Goal: Information Seeking & Learning: Learn about a topic

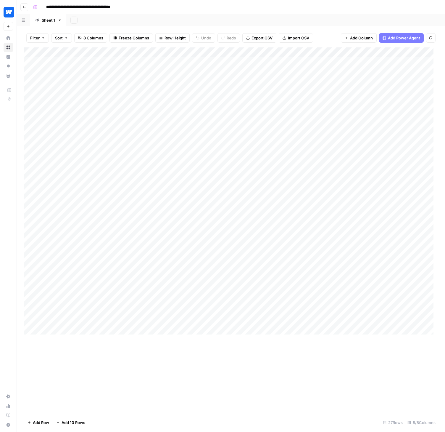
click at [345, 52] on div "Add Column" at bounding box center [231, 192] width 414 height 291
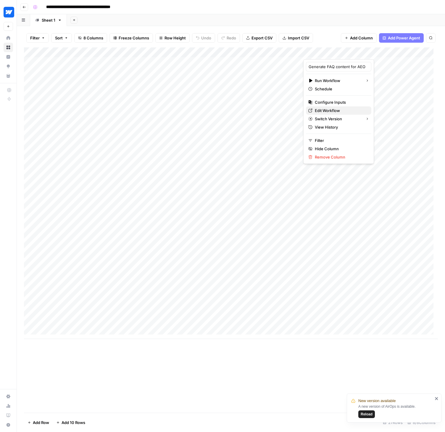
click at [333, 110] on span "Edit Workflow" at bounding box center [341, 110] width 52 height 6
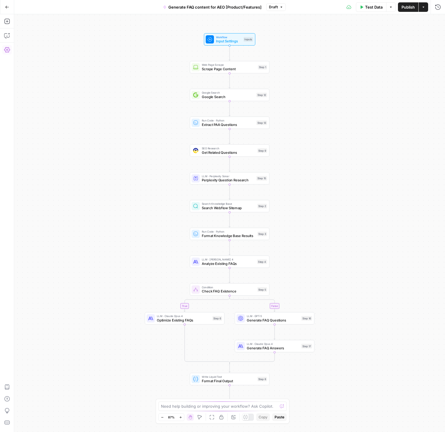
click at [9, 49] on icon "button" at bounding box center [7, 49] width 6 height 5
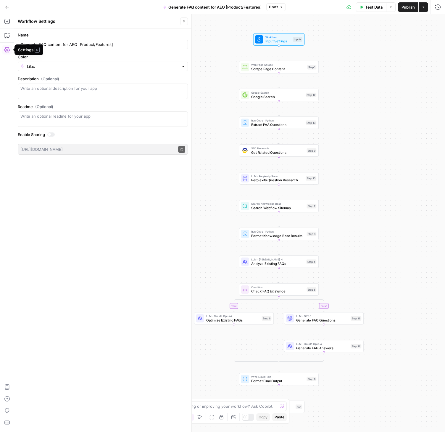
click at [6, 50] on icon "button" at bounding box center [7, 49] width 6 height 5
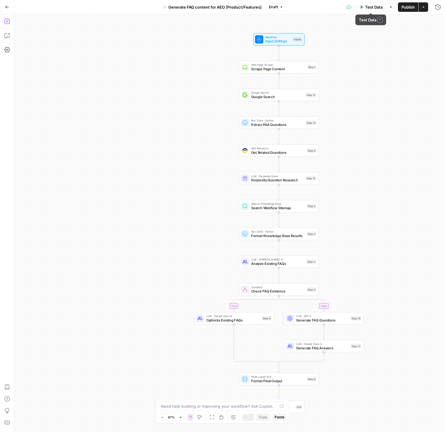
click at [390, 7] on icon "button" at bounding box center [391, 7] width 2 height 1
click at [413, 33] on div "true false Workflow Input Settings Inputs Web Page Scrape Scrape Page Content S…" at bounding box center [229, 222] width 431 height 417
click at [423, 10] on button "Actions" at bounding box center [423, 6] width 9 height 9
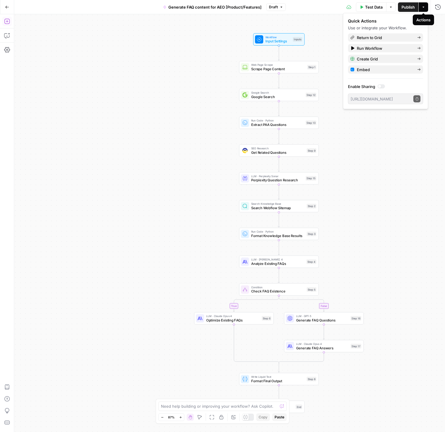
click at [424, 9] on button "Actions" at bounding box center [423, 6] width 9 height 9
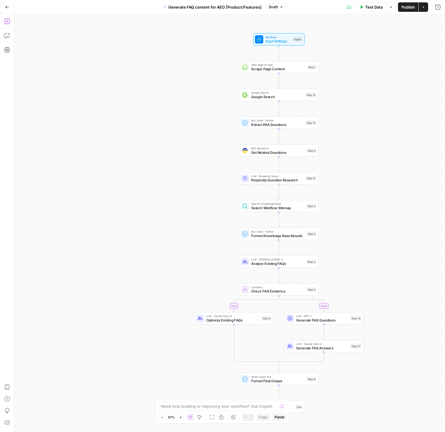
click at [276, 6] on span "Draft" at bounding box center [273, 6] width 9 height 5
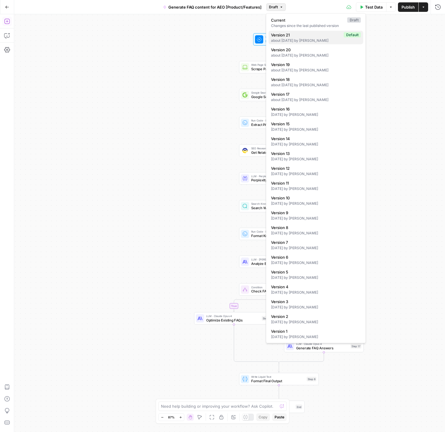
click at [289, 34] on span "Version 21" at bounding box center [306, 35] width 70 height 6
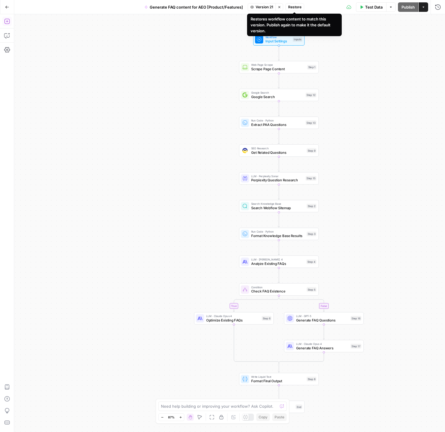
click at [297, 7] on span "Restore" at bounding box center [294, 6] width 13 height 5
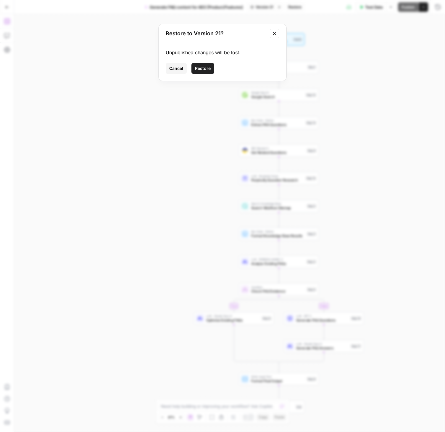
click at [200, 68] on span "Restore" at bounding box center [203, 68] width 16 height 6
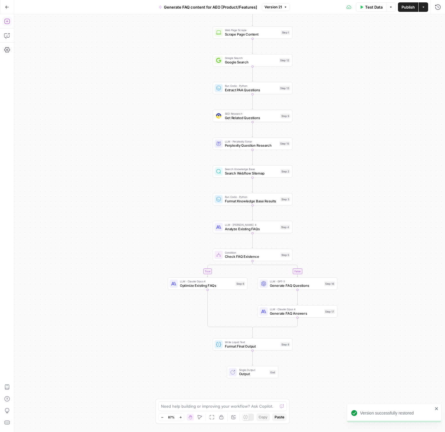
drag, startPoint x: 172, startPoint y: 112, endPoint x: 144, endPoint y: 76, distance: 46.4
click at [144, 76] on div "true false Workflow Input Settings Inputs Web Page Scrape Scrape Page Content S…" at bounding box center [229, 222] width 431 height 417
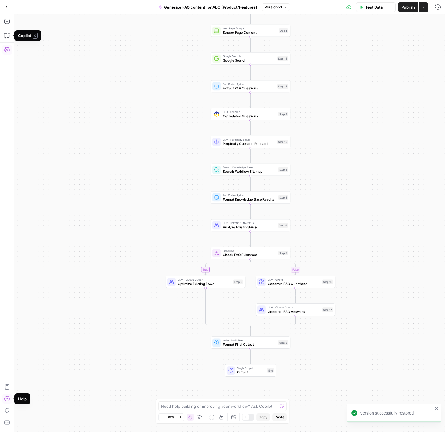
click at [8, 52] on icon "button" at bounding box center [7, 49] width 6 height 5
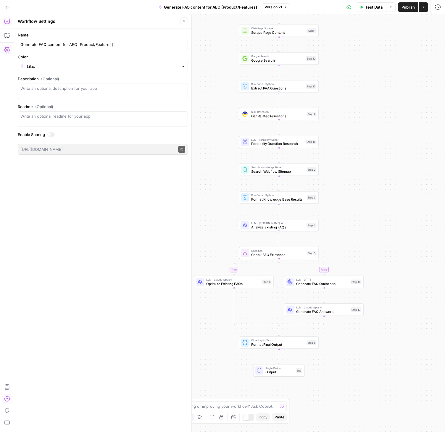
click at [9, 16] on div "Add Steps Copilot Settings AirOps Academy Help Give Feedback Shortcuts" at bounding box center [7, 222] width 14 height 417
click at [7, 21] on icon "button" at bounding box center [6, 21] width 5 height 5
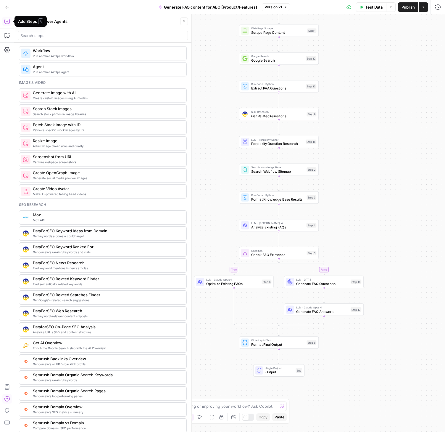
scroll to position [464, 0]
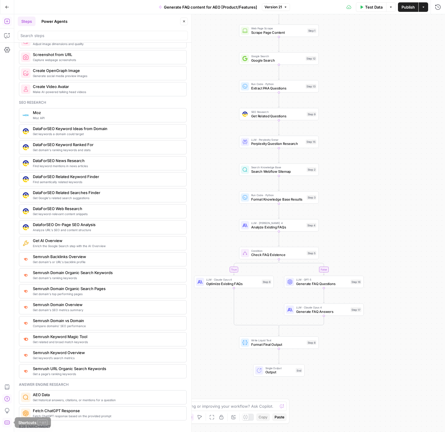
click at [5, 424] on icon "button" at bounding box center [7, 422] width 6 height 6
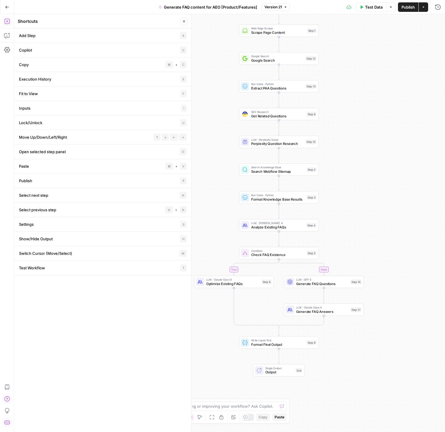
click at [5, 424] on icon "button" at bounding box center [7, 422] width 6 height 6
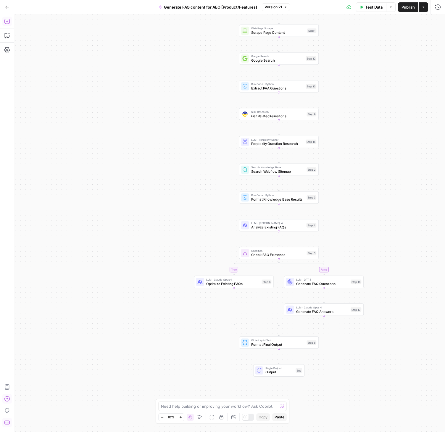
click at [5, 424] on icon "button" at bounding box center [7, 422] width 6 height 6
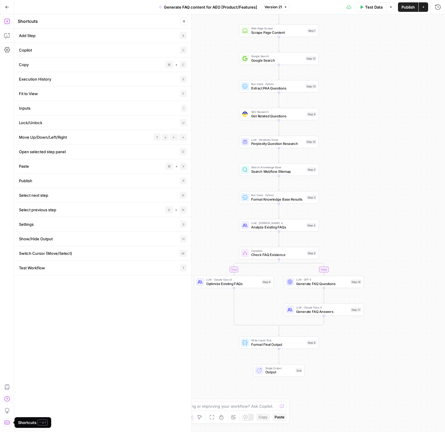
click at [5, 424] on icon "button" at bounding box center [6, 422] width 5 height 4
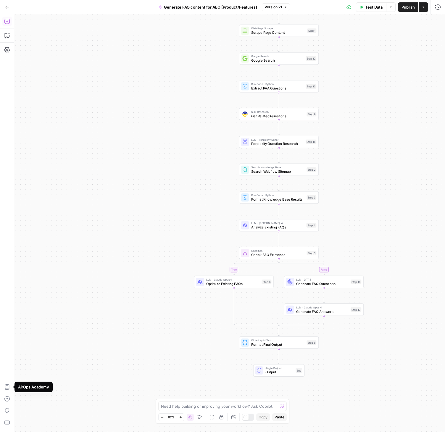
click at [98, 362] on div "true false Workflow Input Settings Inputs Web Page Scrape Scrape Page Content S…" at bounding box center [229, 222] width 431 height 417
click at [347, 6] on icon at bounding box center [349, 7] width 5 height 4
click at [395, 29] on div "true false Workflow Input Settings Inputs Web Page Scrape Scrape Page Content S…" at bounding box center [229, 222] width 431 height 417
click at [423, 8] on icon "button" at bounding box center [424, 7] width 4 height 4
click at [434, 67] on div "true false Workflow Input Settings Inputs Web Page Scrape Scrape Page Content S…" at bounding box center [229, 222] width 431 height 417
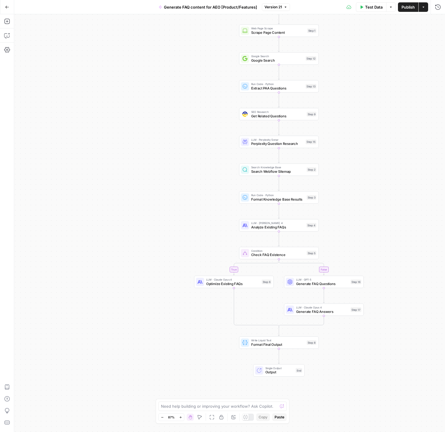
click at [4, 9] on button "Go Back" at bounding box center [7, 7] width 11 height 11
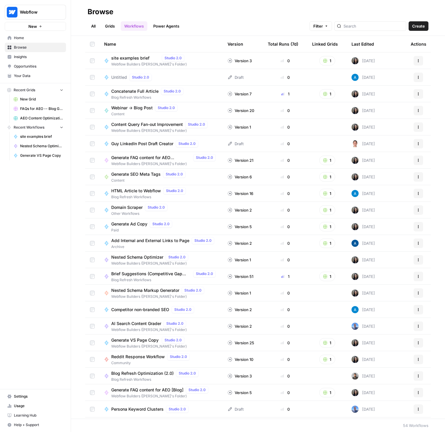
click at [133, 56] on span "site examples brief" at bounding box center [135, 58] width 48 height 6
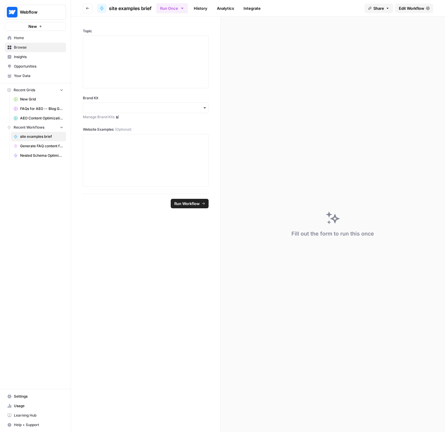
click at [89, 7] on icon "button" at bounding box center [88, 9] width 4 height 4
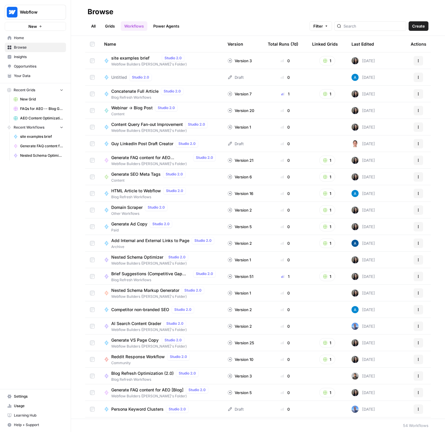
click at [97, 25] on link "All" at bounding box center [94, 25] width 12 height 9
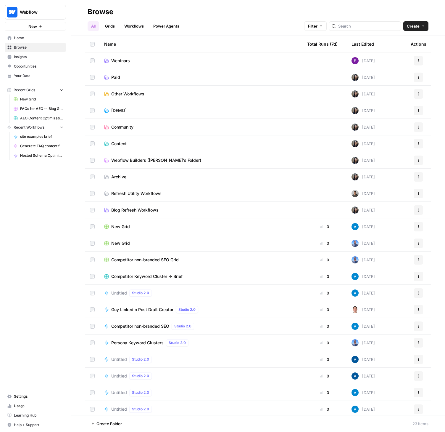
click at [140, 157] on span "Webflow Builders ([PERSON_NAME]'s Folder)" at bounding box center [156, 160] width 90 height 6
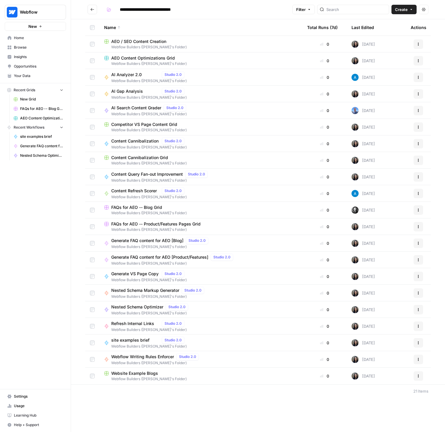
click at [221, 224] on div "FAQs for AEO -- Product/Features Pages Grid" at bounding box center [201, 224] width 194 height 6
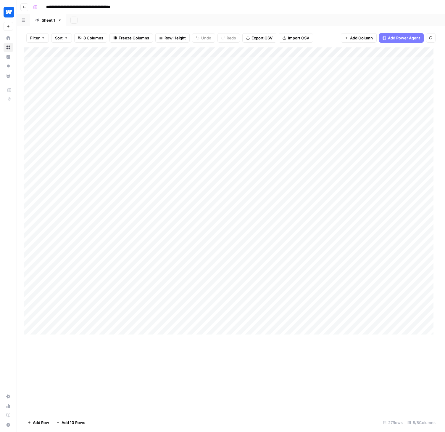
click at [345, 51] on div "Add Column" at bounding box center [231, 192] width 414 height 291
click at [324, 110] on span "Edit Workflow" at bounding box center [341, 110] width 52 height 6
click at [345, 52] on div "Add Column" at bounding box center [231, 192] width 414 height 291
click at [321, 110] on span "Edit Workflow" at bounding box center [341, 110] width 52 height 6
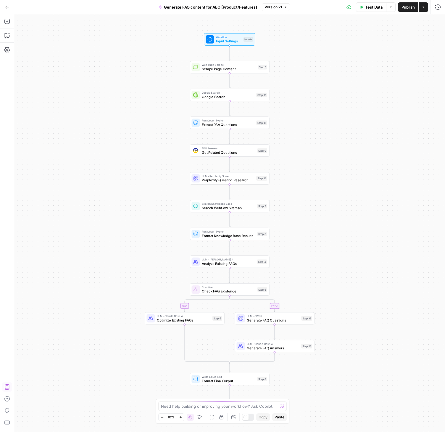
click at [7, 356] on div "Add Steps Copilot Settings AirOps Academy Help Give Feedback Shortcuts" at bounding box center [7, 222] width 14 height 417
click at [384, 184] on div "true false Workflow Input Settings Inputs Web Page Scrape Scrape Page Content S…" at bounding box center [229, 222] width 431 height 417
click at [427, 7] on button "Actions" at bounding box center [423, 6] width 9 height 9
click at [382, 87] on div at bounding box center [381, 86] width 7 height 4
click at [381, 87] on div at bounding box center [381, 86] width 7 height 4
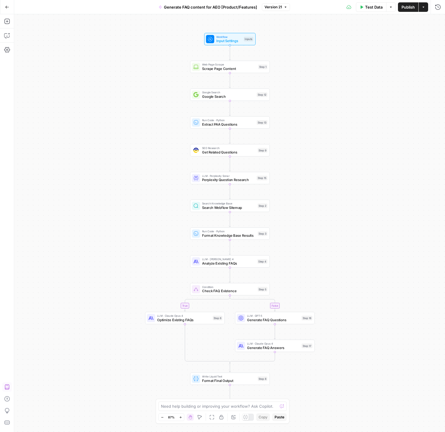
click at [385, 149] on div "true false Workflow Input Settings Inputs Web Page Scrape Scrape Page Content S…" at bounding box center [229, 222] width 431 height 417
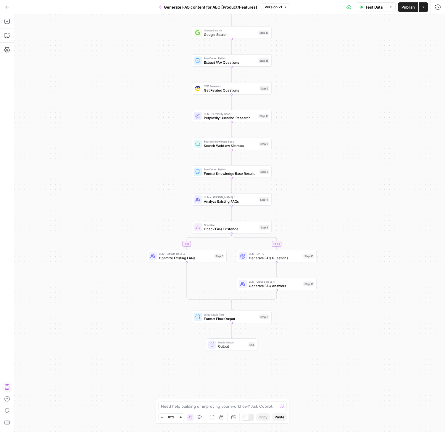
drag, startPoint x: 74, startPoint y: 154, endPoint x: 76, endPoint y: 92, distance: 61.9
click at [76, 92] on div "true false Workflow Input Settings Inputs Web Page Scrape Scrape Page Content S…" at bounding box center [229, 222] width 431 height 417
click at [259, 260] on div "LLM · GPT-5 Generate FAQ Questions Step 16 Copy step Delete step Add Note Test" at bounding box center [277, 256] width 80 height 12
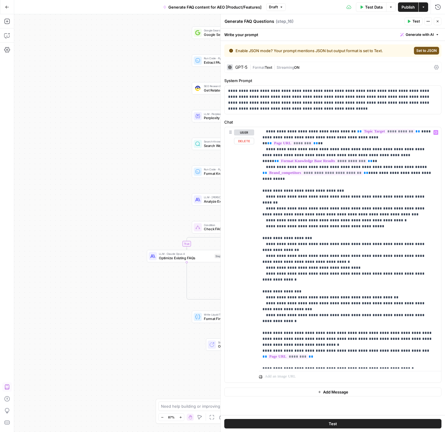
scroll to position [314, 0]
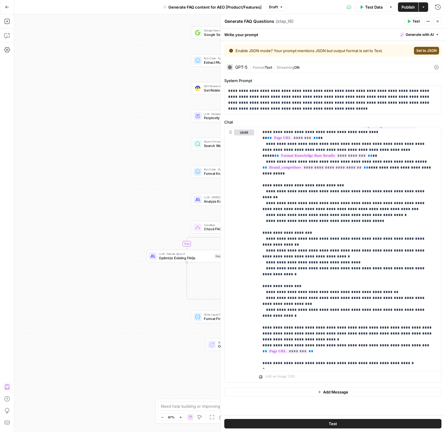
click at [112, 241] on div "true false Workflow Input Settings Inputs Web Page Scrape Scrape Page Content S…" at bounding box center [229, 222] width 431 height 417
click at [425, 50] on span "Set to JSON" at bounding box center [426, 50] width 20 height 5
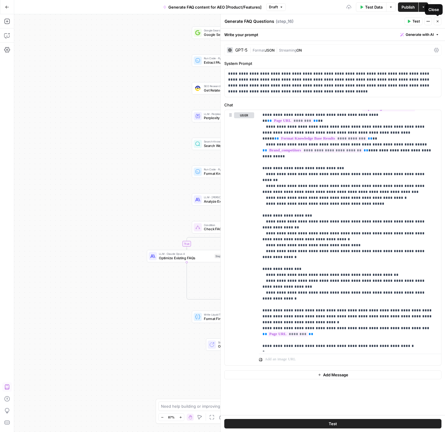
click at [438, 21] on icon "button" at bounding box center [438, 22] width 4 height 4
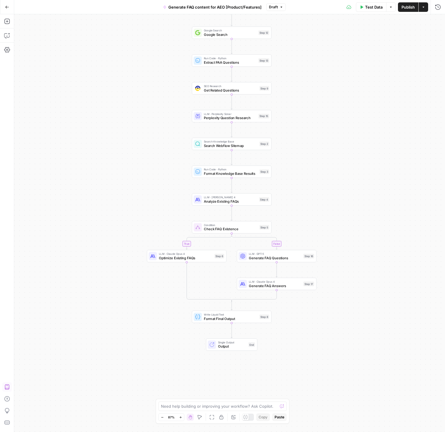
click at [267, 257] on span "Generate FAQ Questions" at bounding box center [275, 257] width 52 height 5
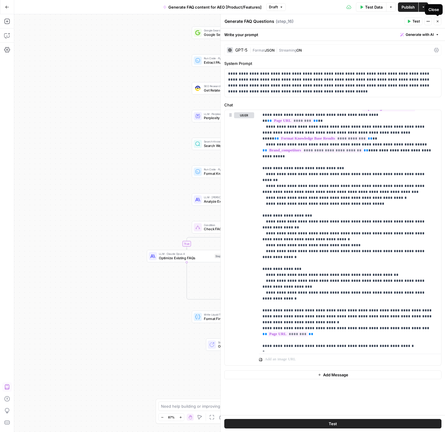
click at [439, 20] on icon "button" at bounding box center [438, 22] width 4 height 4
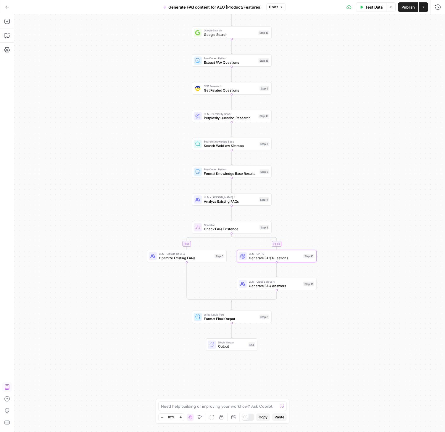
click at [191, 257] on span "Optimize Existing FAQs" at bounding box center [186, 257] width 54 height 5
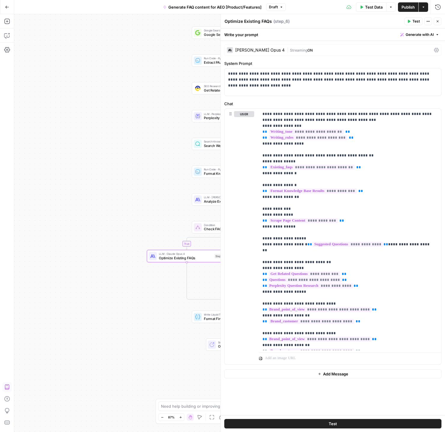
click at [120, 299] on div "true false Workflow Input Settings Inputs Web Page Scrape Scrape Page Content S…" at bounding box center [229, 222] width 431 height 417
click at [440, 23] on button "Close" at bounding box center [438, 21] width 8 height 8
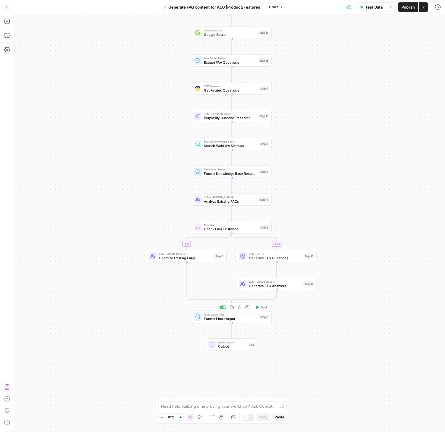
click at [220, 319] on span "Format Final Output" at bounding box center [231, 318] width 54 height 5
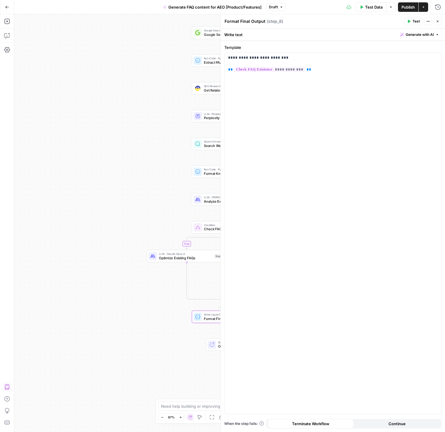
click at [153, 323] on div "true false Workflow Input Settings Inputs Web Page Scrape Scrape Page Content S…" at bounding box center [229, 222] width 431 height 417
click at [440, 20] on button "Close" at bounding box center [438, 21] width 8 height 8
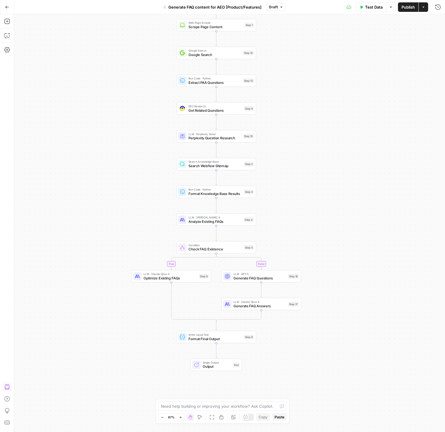
drag, startPoint x: 154, startPoint y: 73, endPoint x: 139, endPoint y: 93, distance: 25.6
click at [139, 93] on div "true false Workflow Input Settings Inputs Web Page Scrape Scrape Page Content S…" at bounding box center [229, 222] width 431 height 417
click at [279, 9] on button "Draft" at bounding box center [276, 7] width 20 height 8
click at [417, 28] on div "true false Workflow Input Settings Inputs Web Page Scrape Scrape Page Content S…" at bounding box center [229, 222] width 431 height 417
click at [404, 7] on span "Publish" at bounding box center [408, 7] width 13 height 6
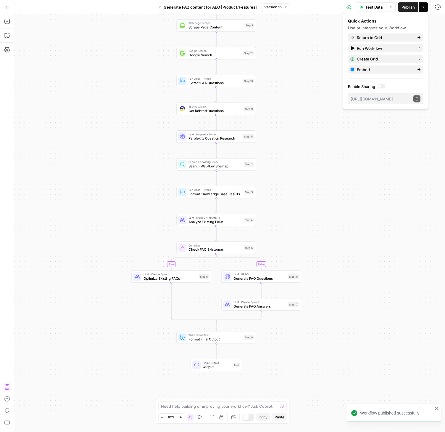
click at [319, 40] on div "true false Workflow Input Settings Inputs Web Page Scrape Scrape Page Content S…" at bounding box center [229, 222] width 431 height 417
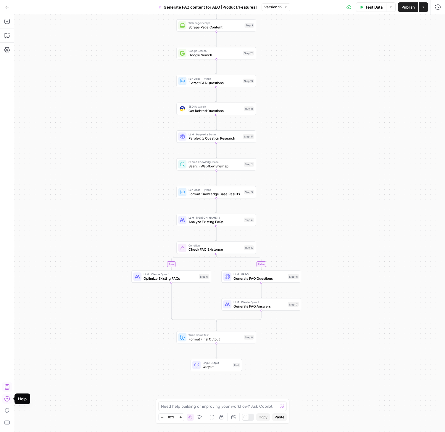
click at [6, 400] on icon "button" at bounding box center [7, 398] width 6 height 6
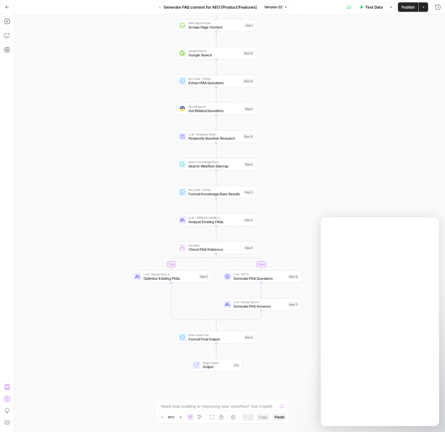
scroll to position [0, 0]
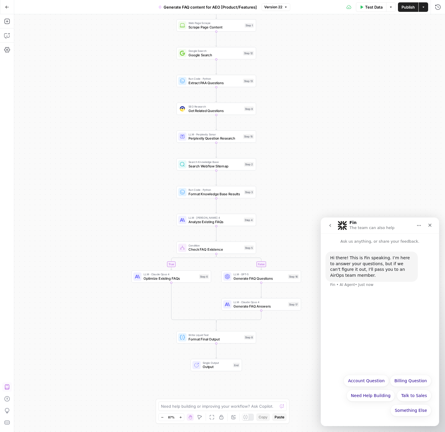
click at [365, 343] on div "Hi there! This is Fin speaking. I’m here to answer your questions, but if we ca…" at bounding box center [380, 307] width 118 height 126
click at [365, 349] on div "Hi there! This is Fin speaking. I’m here to answer your questions, but if we ca…" at bounding box center [380, 307] width 118 height 126
click at [358, 297] on div "Hi there! This is Fin speaking. I’m here to answer your questions, but if we ca…" at bounding box center [380, 307] width 118 height 126
click at [382, 397] on button "Need Help Building" at bounding box center [371, 395] width 49 height 12
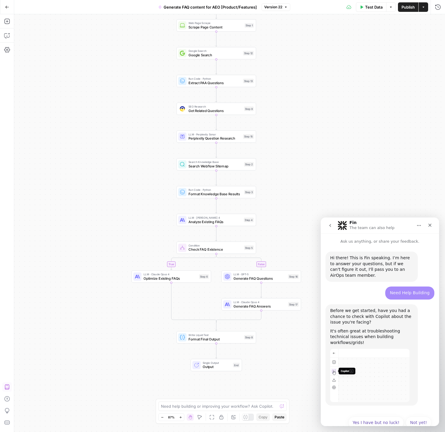
scroll to position [7, 0]
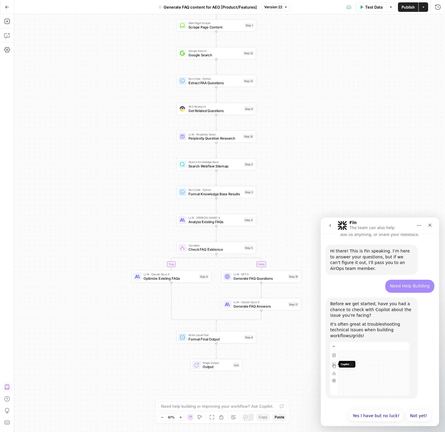
click at [46, 394] on div "true false Workflow Input Settings Inputs Web Page Scrape Scrape Page Content S…" at bounding box center [229, 222] width 431 height 417
click at [5, 49] on icon "button" at bounding box center [7, 49] width 6 height 5
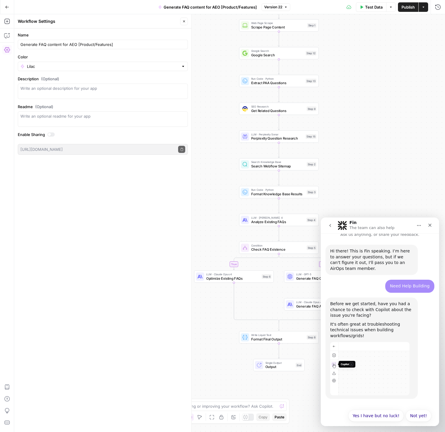
click at [5, 49] on icon "button" at bounding box center [7, 49] width 6 height 5
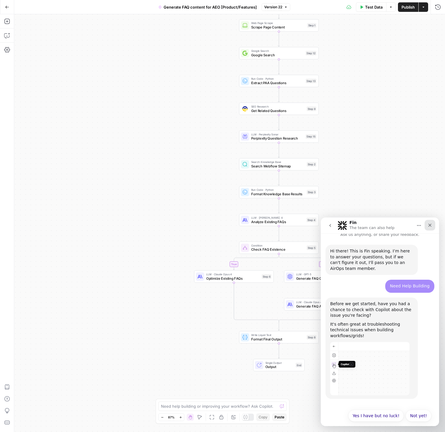
click at [429, 226] on icon "Close" at bounding box center [430, 225] width 5 height 5
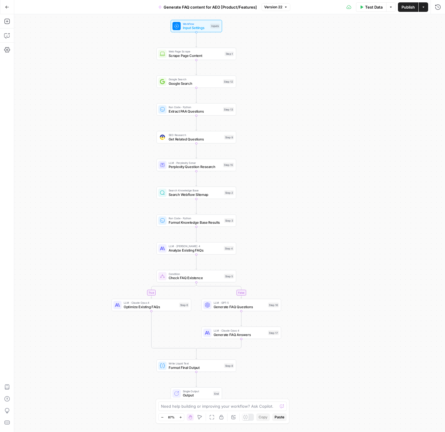
drag, startPoint x: 427, startPoint y: 188, endPoint x: 345, endPoint y: 216, distance: 86.7
click at [345, 216] on div "true false Workflow Input Settings Inputs Web Page Scrape Scrape Page Content S…" at bounding box center [229, 222] width 431 height 417
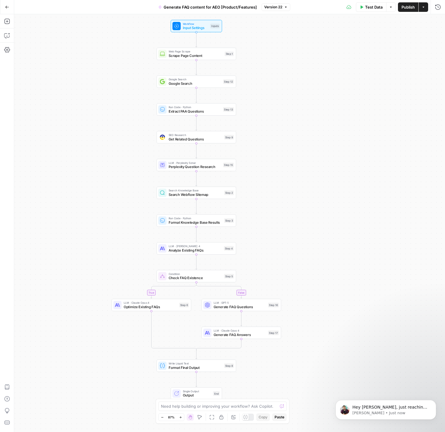
scroll to position [56, 0]
click at [401, 407] on span "Hey Vivian, just reaching out to see if Copilot was able to help you. If not, h…" at bounding box center [390, 415] width 75 height 22
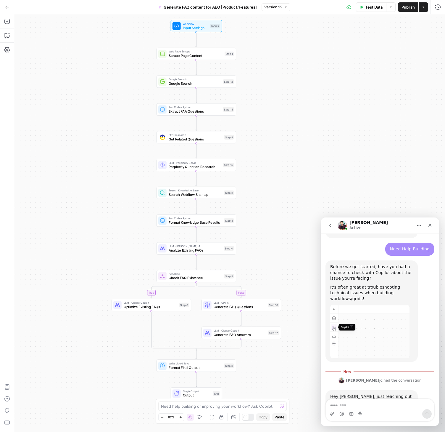
scroll to position [66, 0]
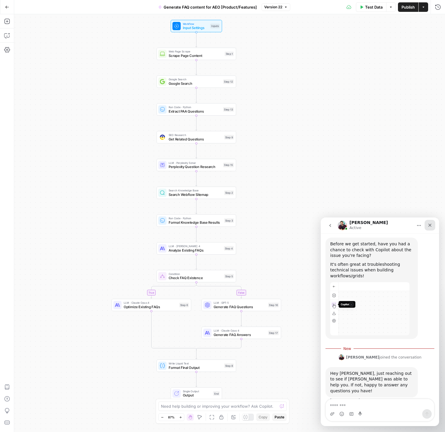
click at [431, 225] on icon "Close" at bounding box center [430, 225] width 5 height 5
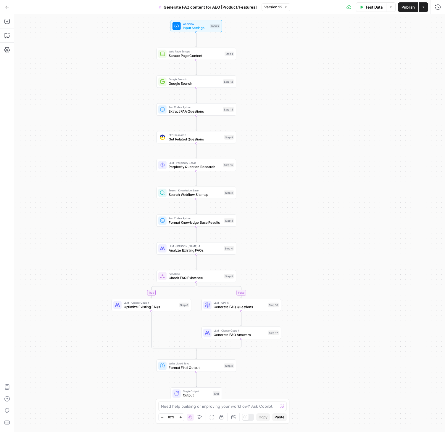
click at [402, 413] on div "true false Workflow Input Settings Inputs Web Page Scrape Scrape Page Content S…" at bounding box center [229, 222] width 431 height 417
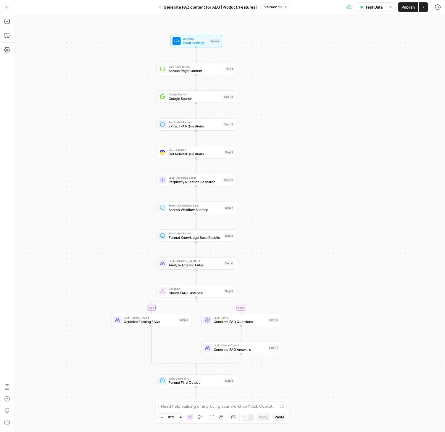
click at [9, 6] on icon "button" at bounding box center [7, 7] width 4 height 4
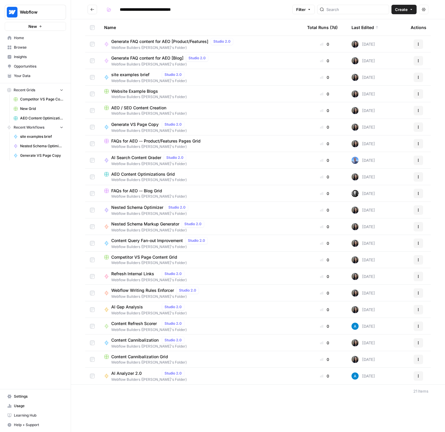
click at [62, 12] on icon "Workspace: Webflow" at bounding box center [61, 12] width 6 height 6
click at [37, 53] on span "AirOps Cohort 2" at bounding box center [57, 54] width 78 height 6
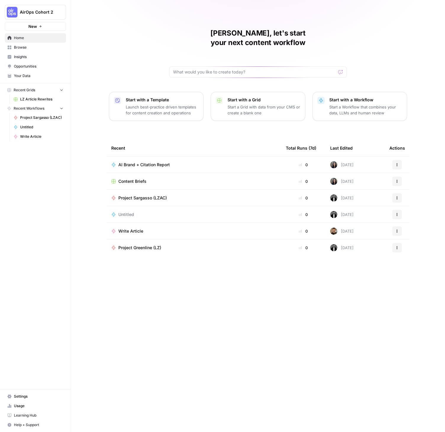
click at [22, 48] on span "Browse" at bounding box center [38, 47] width 49 height 5
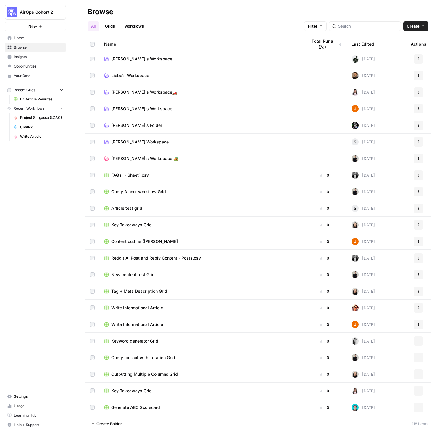
scroll to position [507, 0]
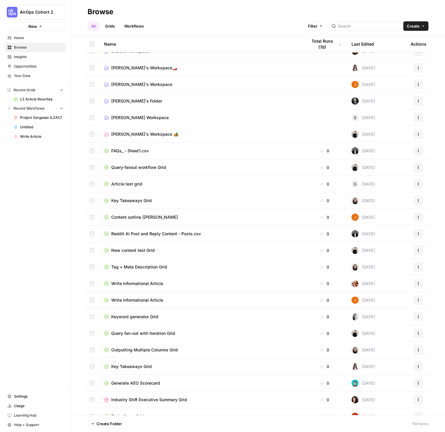
click at [141, 151] on span "FAQs_ - Sheet1.csv" at bounding box center [130, 151] width 38 height 6
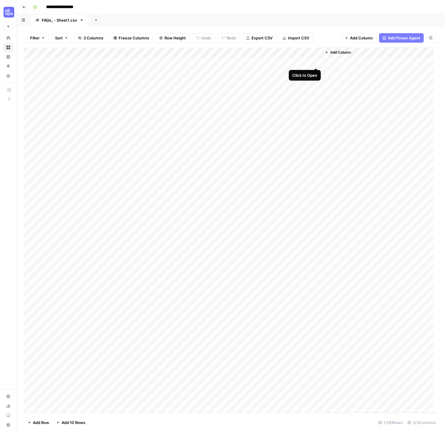
click at [317, 62] on div "Add Column" at bounding box center [231, 229] width 414 height 365
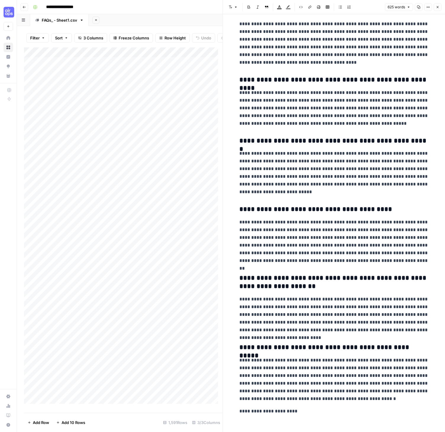
scroll to position [141, 0]
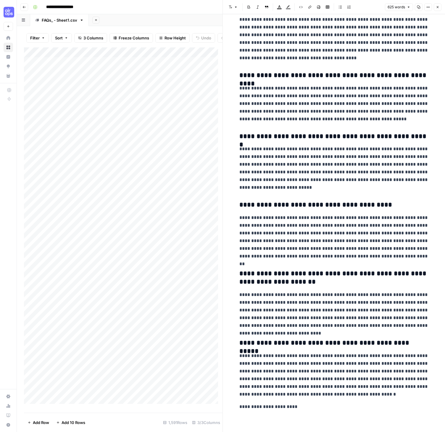
click at [437, 8] on icon "button" at bounding box center [438, 7] width 2 height 2
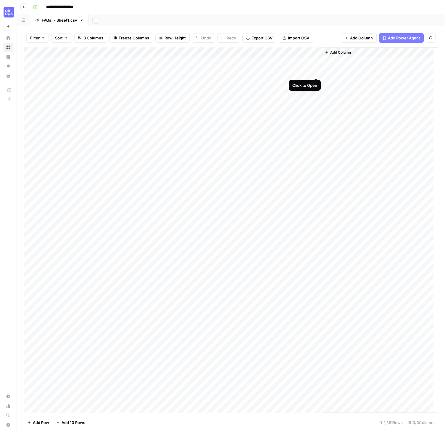
click at [316, 71] on div "Add Column" at bounding box center [231, 229] width 414 height 365
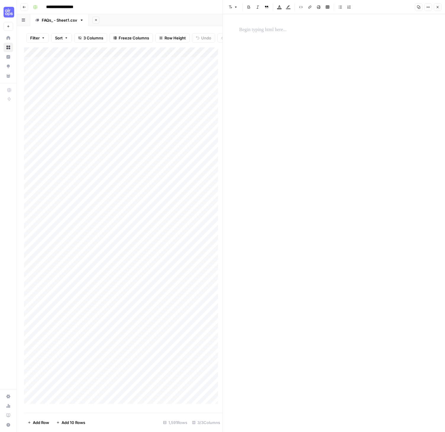
click at [437, 9] on icon "button" at bounding box center [438, 7] width 4 height 4
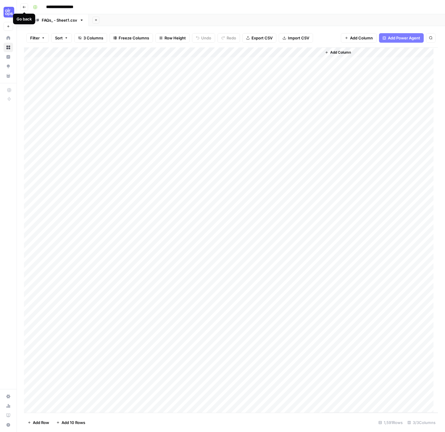
click at [21, 8] on button "Go back" at bounding box center [24, 7] width 8 height 8
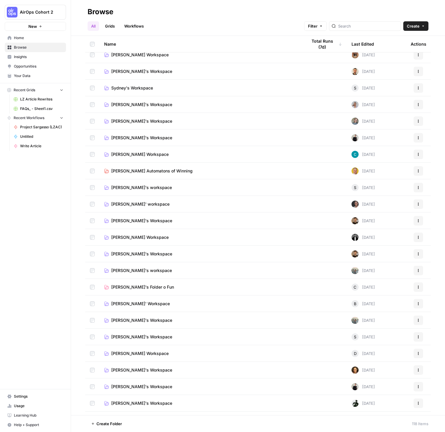
scroll to position [114, 0]
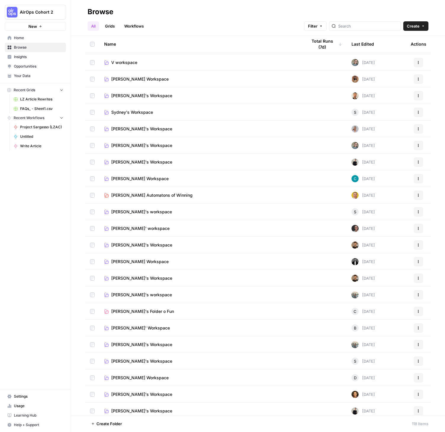
click at [126, 145] on span "Vivian's Workspace" at bounding box center [141, 145] width 61 height 6
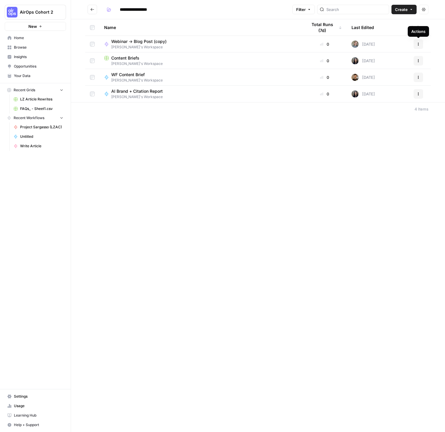
click at [418, 41] on button "Actions" at bounding box center [418, 43] width 9 height 9
click at [382, 65] on span "Edit in Studio" at bounding box center [392, 66] width 47 height 6
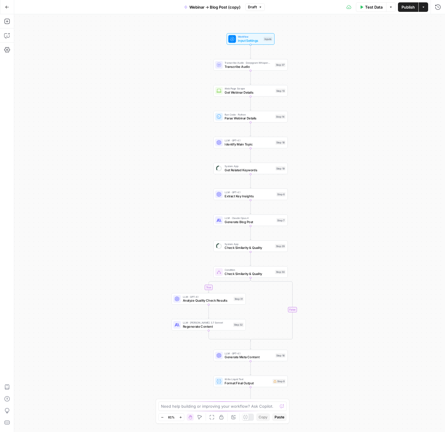
click at [259, 7] on icon "button" at bounding box center [261, 7] width 4 height 4
click at [57, 29] on div "true false Workflow Input Settings Inputs Transcribe Audio · Deepgram Whisper L…" at bounding box center [229, 222] width 431 height 417
click at [4, 52] on icon "button" at bounding box center [7, 50] width 6 height 6
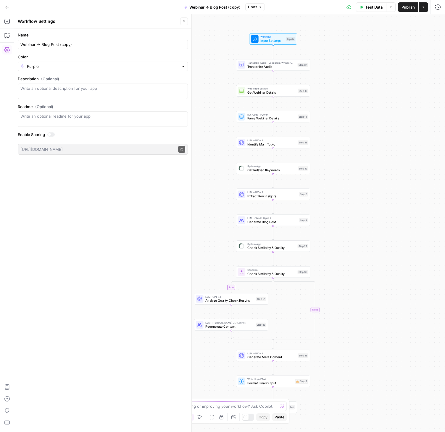
click at [4, 52] on icon "button" at bounding box center [7, 50] width 6 height 6
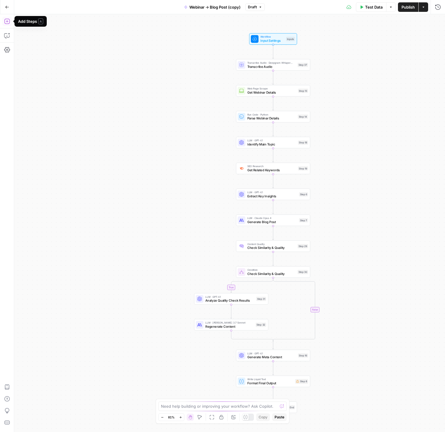
click at [8, 20] on icon "button" at bounding box center [7, 21] width 6 height 6
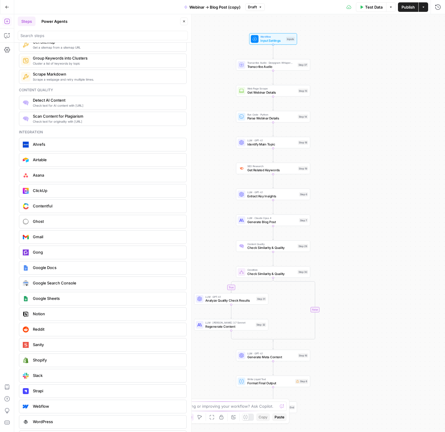
scroll to position [1026, 0]
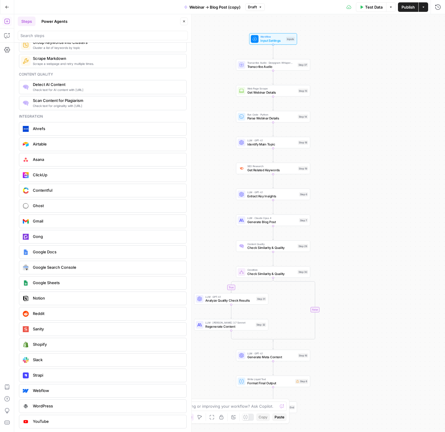
click at [8, 8] on icon "button" at bounding box center [7, 7] width 4 height 4
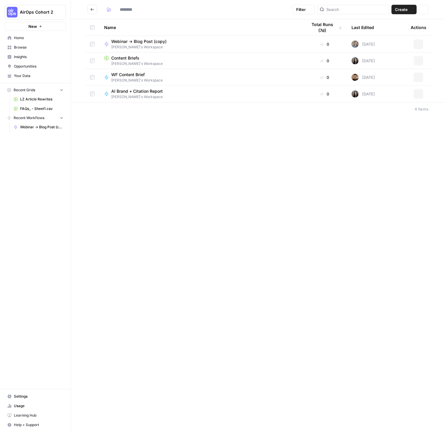
type input "**********"
click at [91, 7] on button "Go back" at bounding box center [92, 9] width 9 height 9
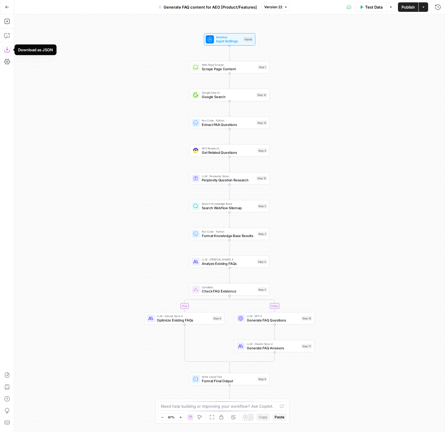
click at [7, 49] on icon "button" at bounding box center [7, 50] width 6 height 6
click at [12, 5] on button "Go Back" at bounding box center [7, 7] width 11 height 11
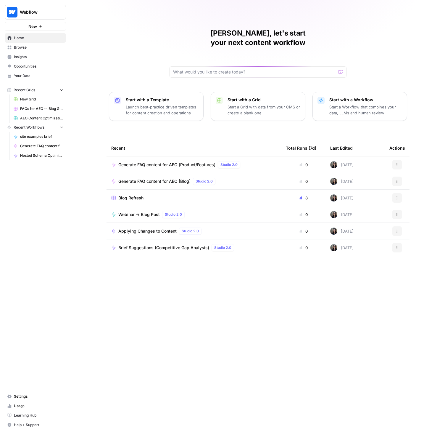
click at [30, 51] on link "Browse" at bounding box center [35, 47] width 61 height 9
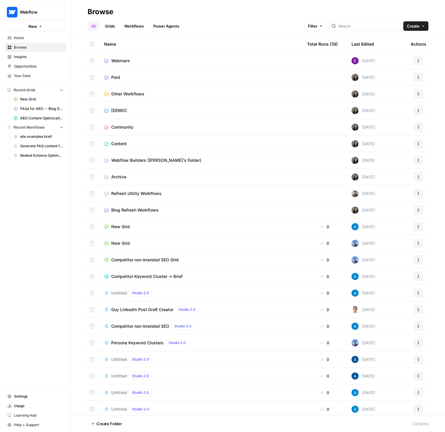
click at [115, 60] on span "Webinars" at bounding box center [120, 61] width 19 height 6
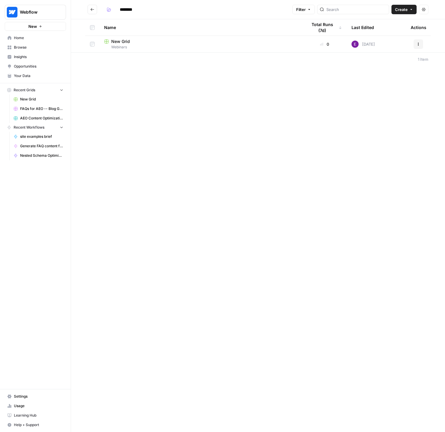
click at [89, 10] on button "Go back" at bounding box center [92, 9] width 9 height 9
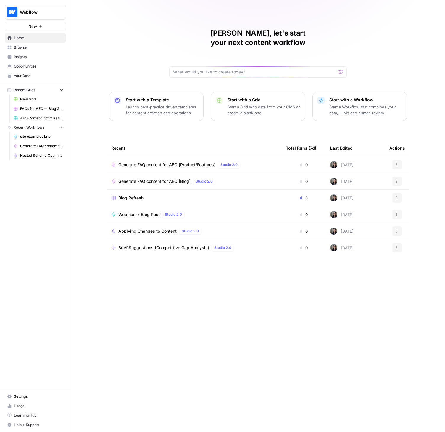
click at [31, 98] on span "New Grid" at bounding box center [41, 99] width 43 height 5
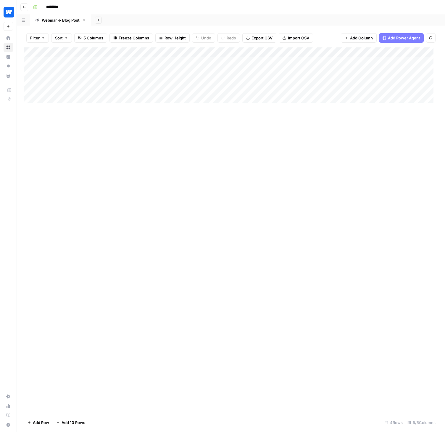
click at [23, 9] on button "Go back" at bounding box center [24, 7] width 8 height 8
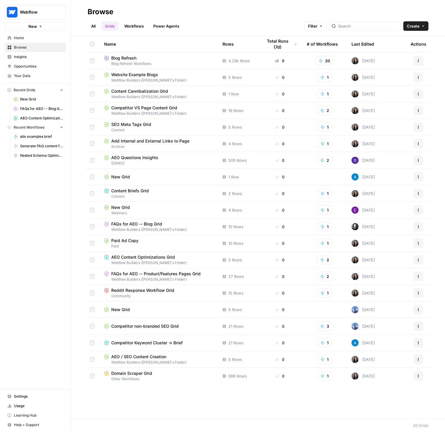
click at [95, 26] on link "All" at bounding box center [94, 25] width 12 height 9
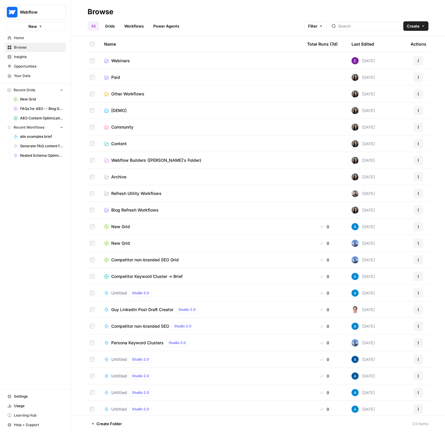
click at [128, 131] on td "Community" at bounding box center [200, 127] width 203 height 16
click at [128, 128] on span "Community" at bounding box center [122, 127] width 22 height 6
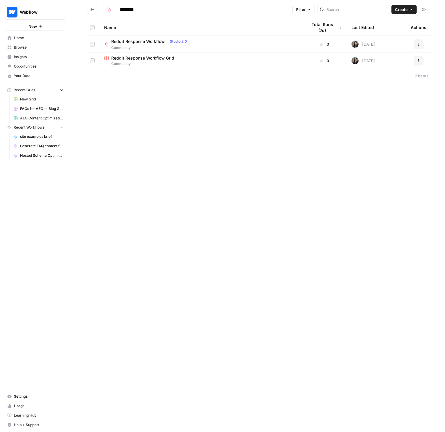
click at [91, 11] on icon "Go back" at bounding box center [92, 9] width 4 height 4
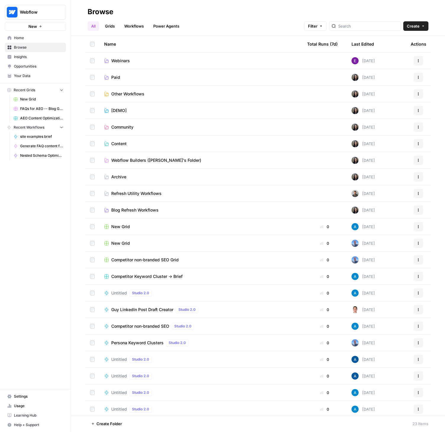
click at [118, 143] on span "Content" at bounding box center [118, 144] width 15 height 6
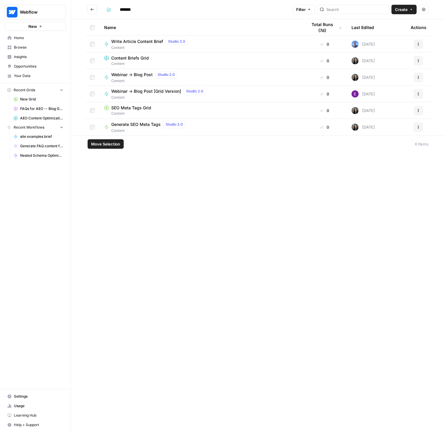
click at [108, 147] on span "Move Selection" at bounding box center [105, 144] width 29 height 6
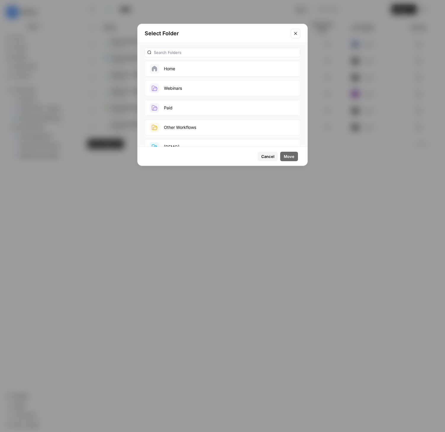
click at [195, 85] on button "Webinars" at bounding box center [223, 88] width 156 height 16
click at [287, 156] on span "Move" at bounding box center [289, 156] width 11 height 6
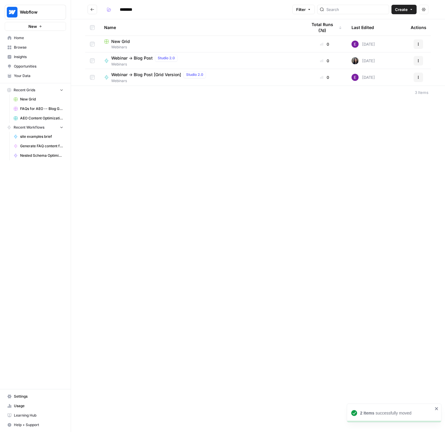
click at [93, 9] on icon "Go back" at bounding box center [92, 9] width 4 height 4
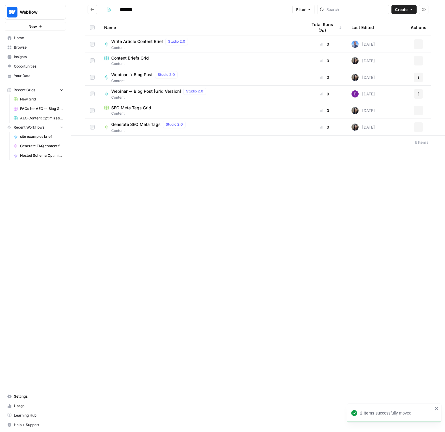
type input "*******"
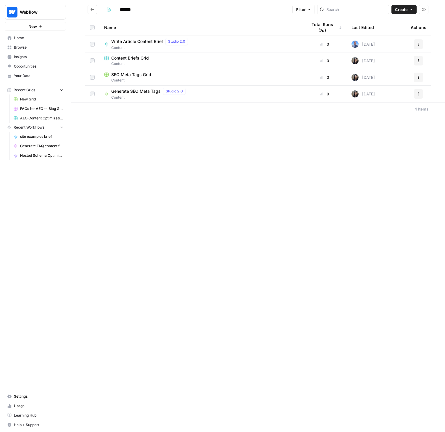
click at [91, 13] on button "Go back" at bounding box center [92, 9] width 9 height 9
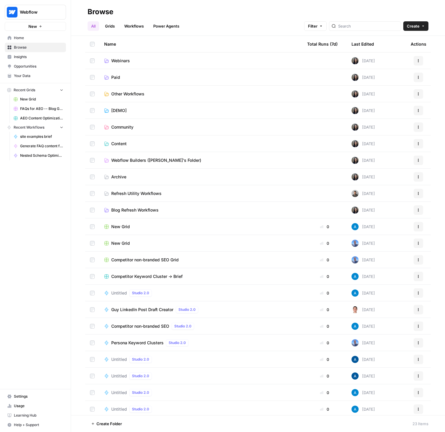
click at [134, 158] on span "Webflow Builders (Vivian's Folder)" at bounding box center [156, 160] width 90 height 6
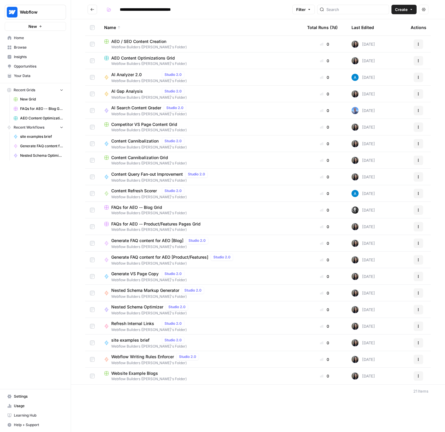
click at [93, 8] on icon "Go back" at bounding box center [92, 9] width 4 height 4
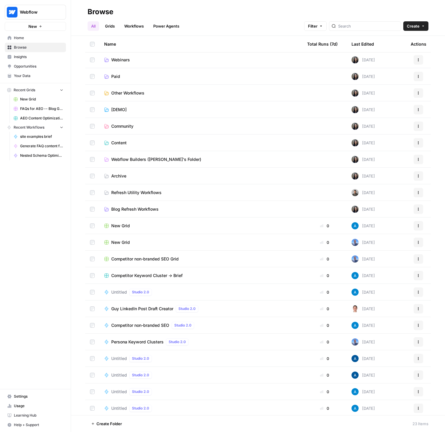
scroll to position [1, 0]
click at [139, 191] on span "Refresh Utility Workflows" at bounding box center [136, 192] width 50 height 6
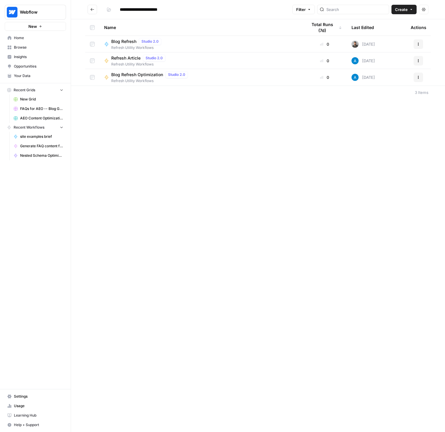
click at [94, 8] on icon "Go back" at bounding box center [92, 9] width 4 height 4
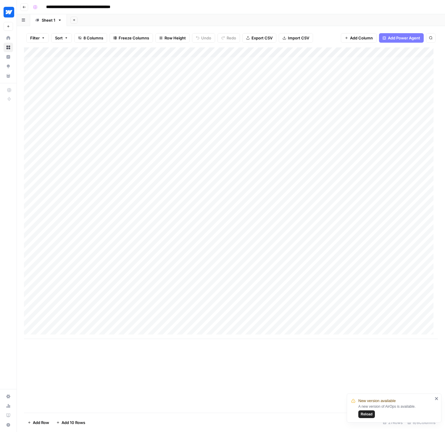
click at [26, 8] on icon "button" at bounding box center [24, 7] width 4 height 4
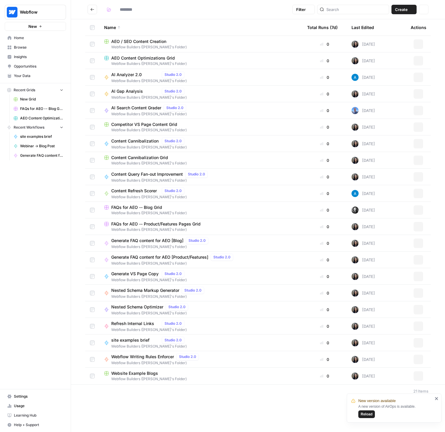
type input "**********"
click at [156, 222] on span "FAQs for AEO -- Product/Features Pages Grid" at bounding box center [155, 224] width 89 height 6
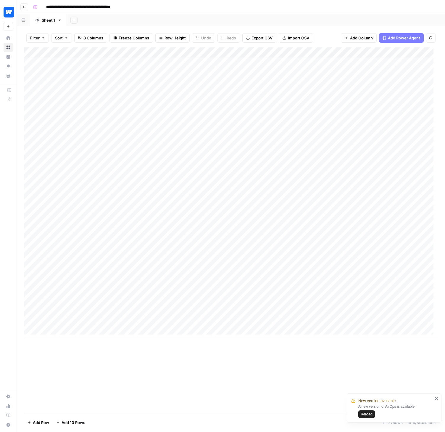
scroll to position [4, 0]
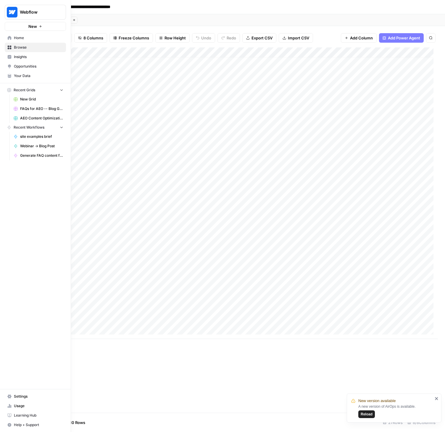
click at [23, 58] on span "Insights" at bounding box center [38, 56] width 49 height 5
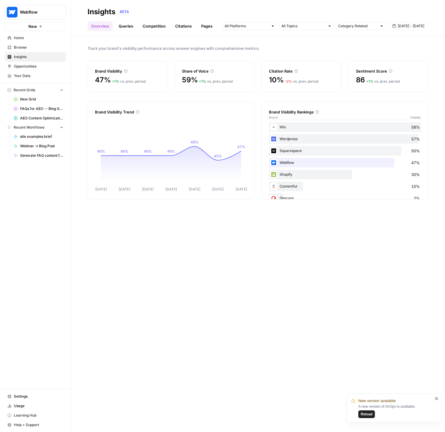
click at [123, 26] on link "Queries" at bounding box center [126, 25] width 22 height 9
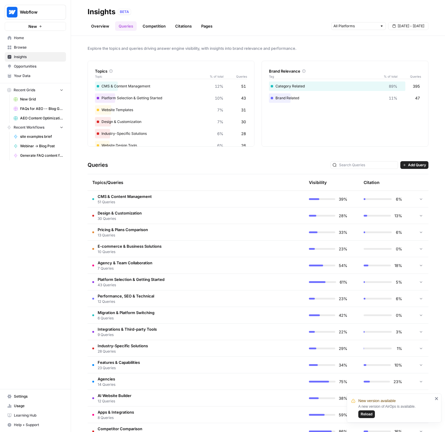
click at [28, 64] on span "Opportunities" at bounding box center [38, 66] width 49 height 5
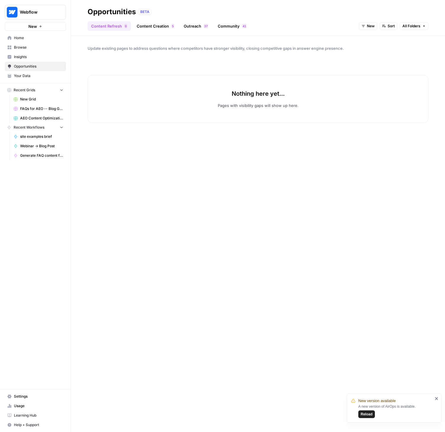
click at [158, 25] on link "Content Creation 5" at bounding box center [155, 25] width 45 height 9
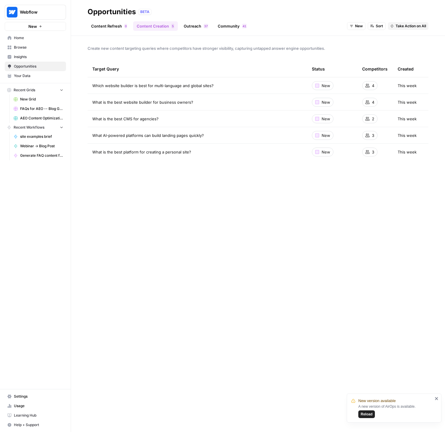
click at [198, 25] on link "Outreach 7 3" at bounding box center [196, 25] width 32 height 9
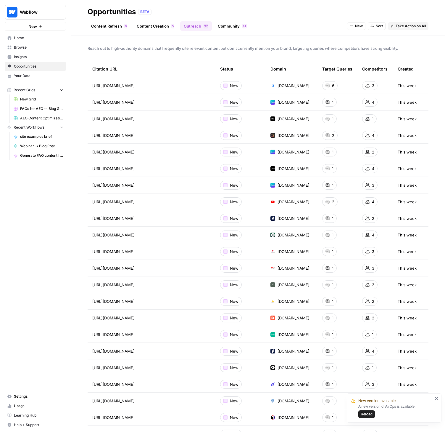
click at [369, 414] on span "Reload" at bounding box center [367, 413] width 12 height 5
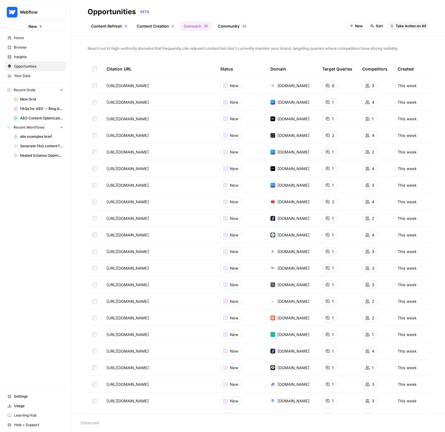
click at [163, 25] on link "Content Creation 5" at bounding box center [155, 25] width 45 height 9
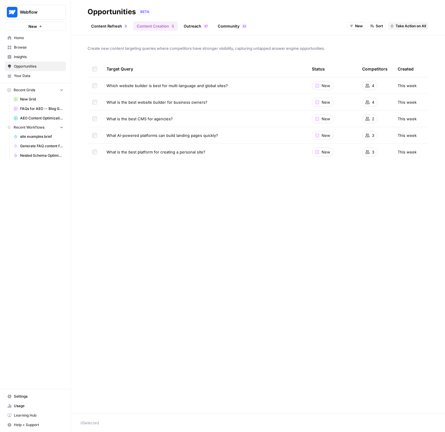
click at [22, 55] on span "Insights" at bounding box center [38, 56] width 49 height 5
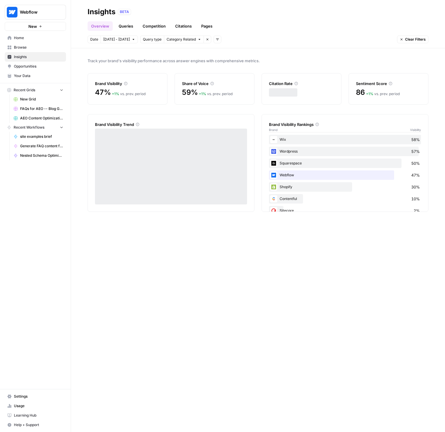
click at [124, 24] on link "Queries" at bounding box center [126, 25] width 22 height 9
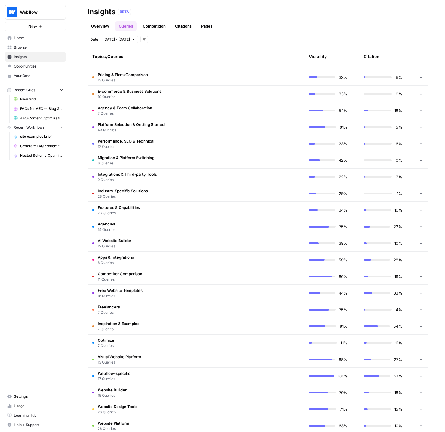
scroll to position [172, 0]
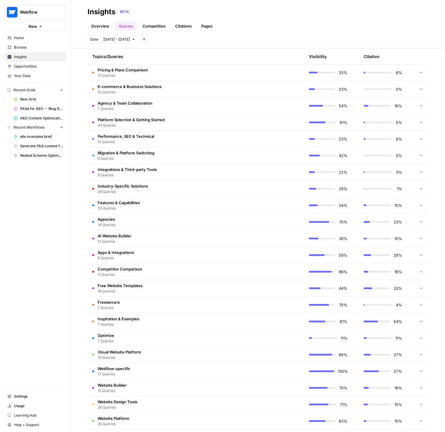
click at [131, 367] on td "Webflow-specific 17 Queries" at bounding box center [168, 371] width 160 height 16
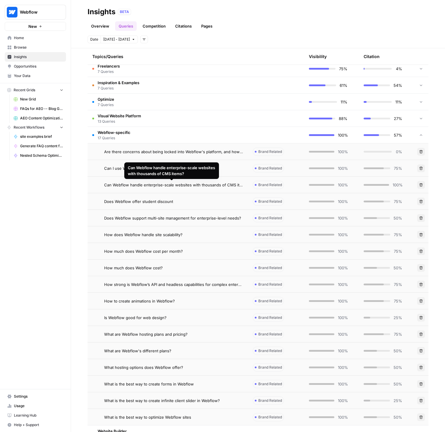
scroll to position [408, 0]
click at [187, 184] on span "Can Webflow handle enterprise-scale websites with thousands of CMS items?" at bounding box center [173, 184] width 139 height 6
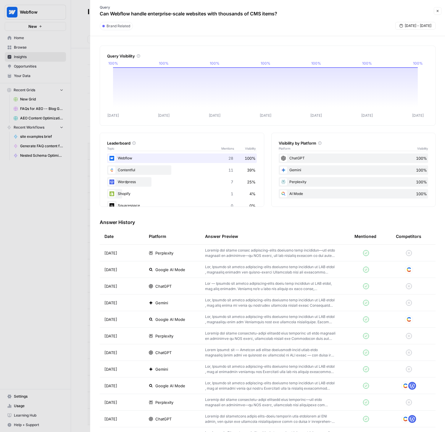
click at [256, 256] on p at bounding box center [270, 252] width 131 height 11
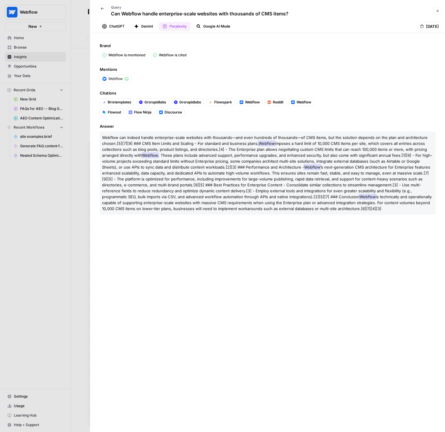
click at [102, 9] on icon "button" at bounding box center [103, 9] width 4 height 4
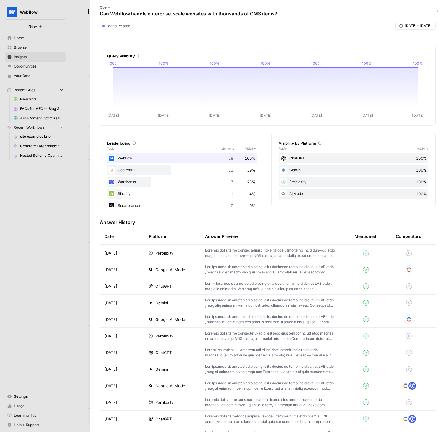
click at [239, 286] on p at bounding box center [270, 286] width 131 height 11
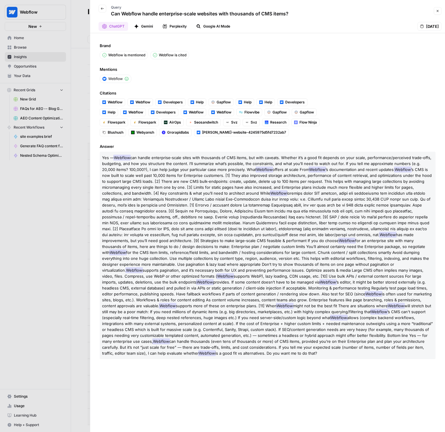
click at [104, 9] on icon "button" at bounding box center [103, 9] width 4 height 4
